Goal: Entertainment & Leisure: Consume media (video, audio)

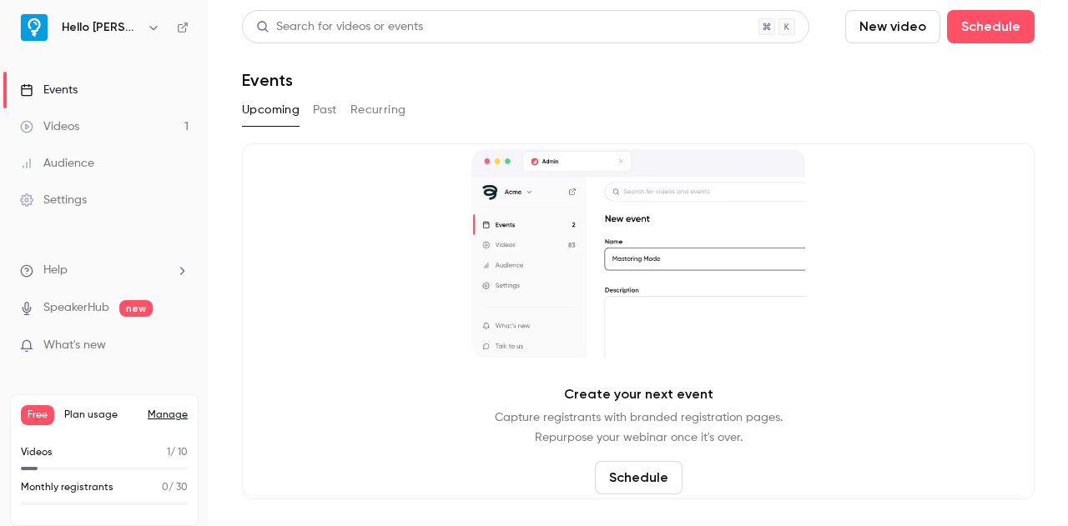
click at [68, 345] on span "What's new" at bounding box center [74, 346] width 63 height 18
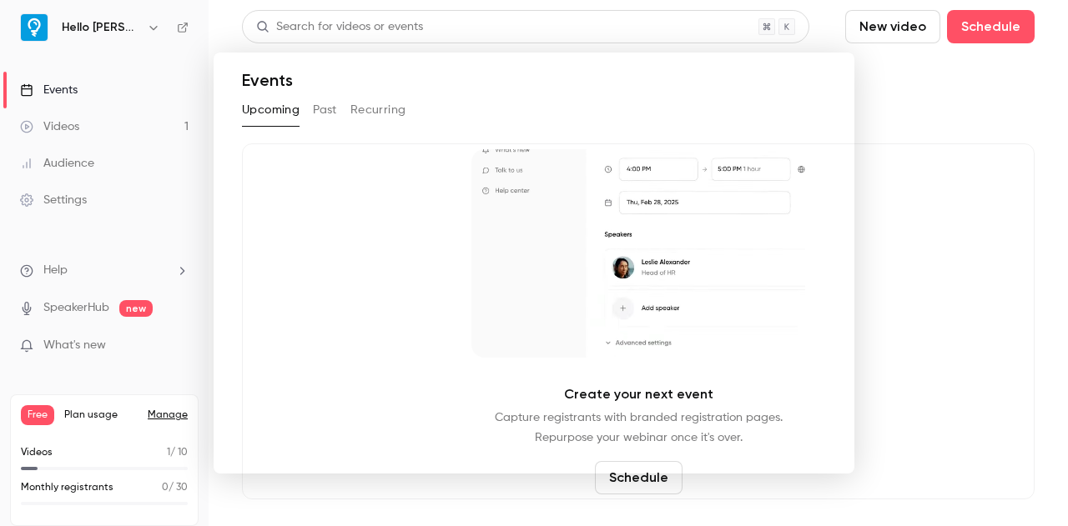
click at [105, 123] on div at bounding box center [534, 263] width 1068 height 526
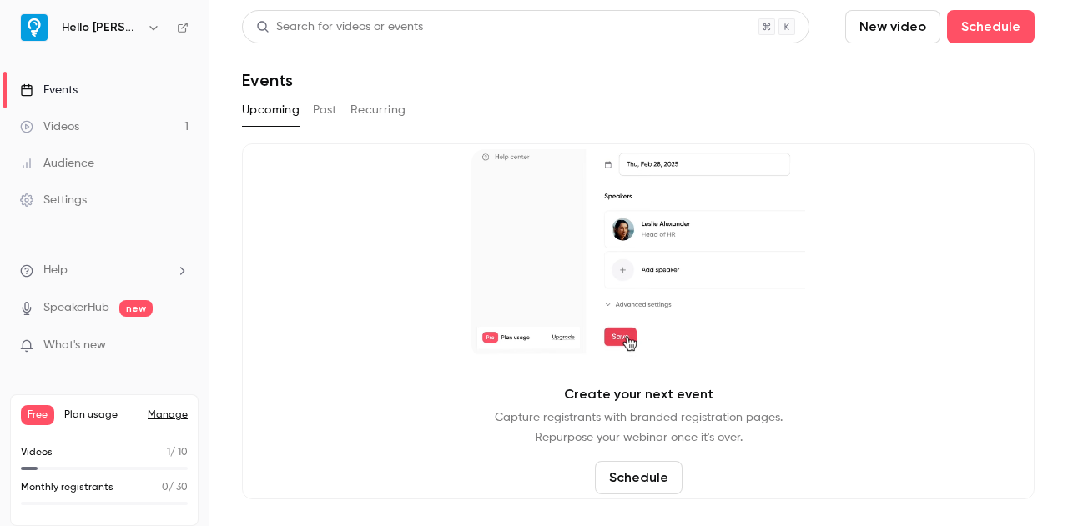
click at [90, 125] on link "Videos 1" at bounding box center [104, 126] width 209 height 37
